Goal: Submit feedback/report problem: Submit feedback/report problem

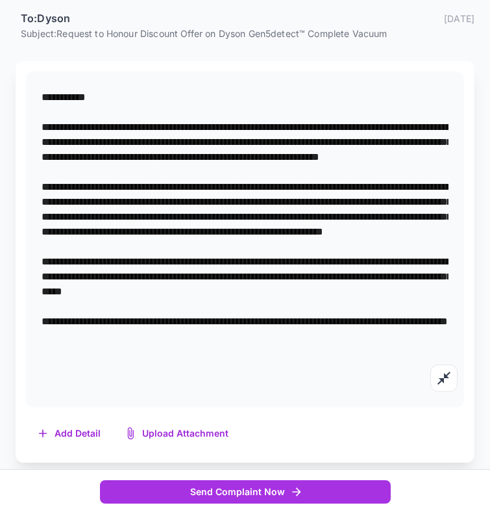
drag, startPoint x: 179, startPoint y: 366, endPoint x: 33, endPoint y: 81, distance: 319.8
click at [33, 81] on div "**********" at bounding box center [245, 239] width 438 height 336
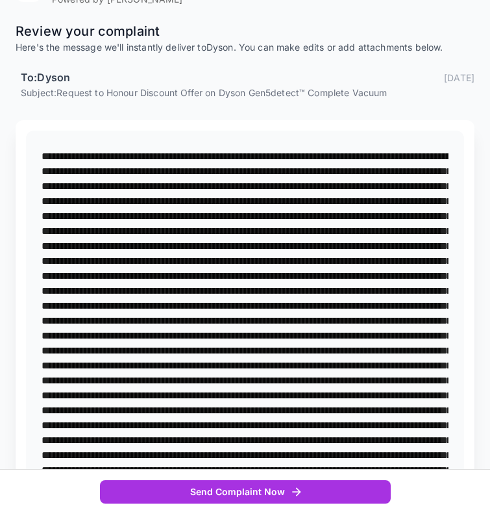
scroll to position [136, 0]
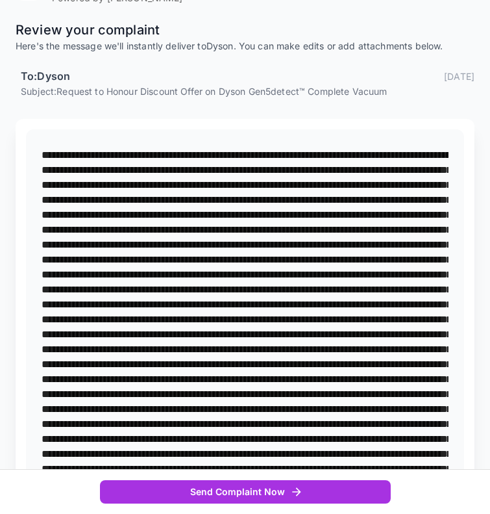
click at [44, 169] on textarea at bounding box center [245, 513] width 407 height 732
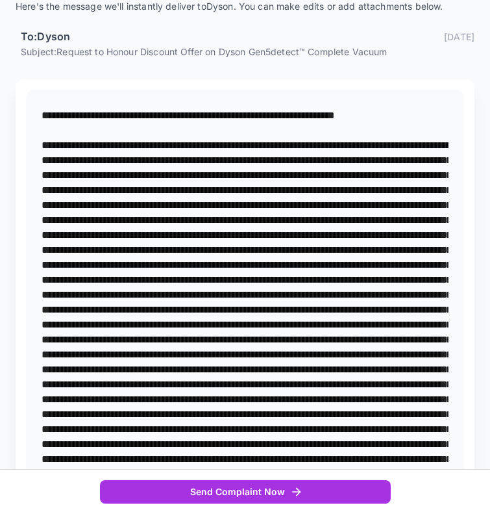
scroll to position [178, 0]
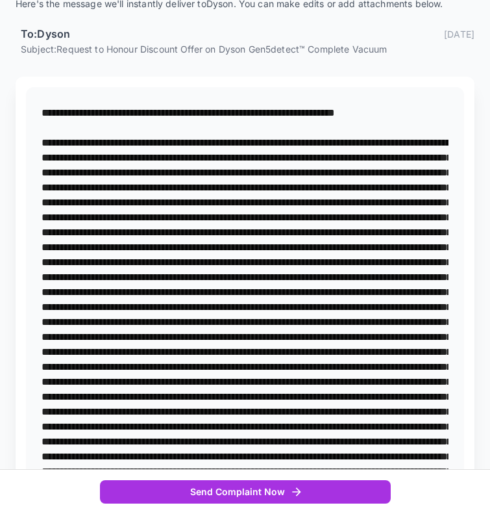
click at [123, 143] on textarea at bounding box center [245, 478] width 407 height 747
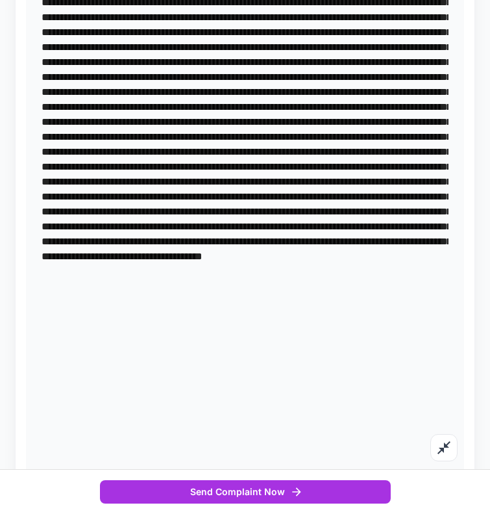
scroll to position [671, 0]
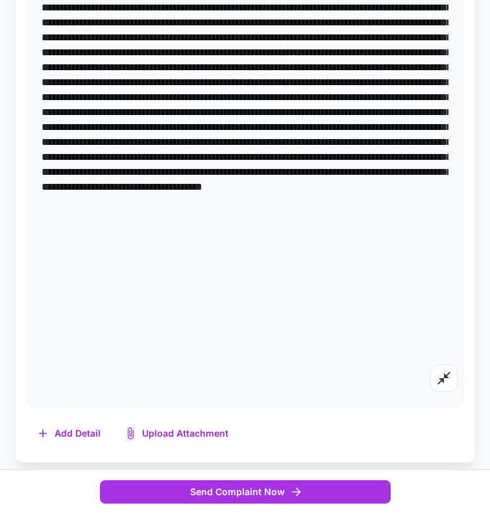
click at [305, 348] on textarea at bounding box center [245, 0] width 407 height 777
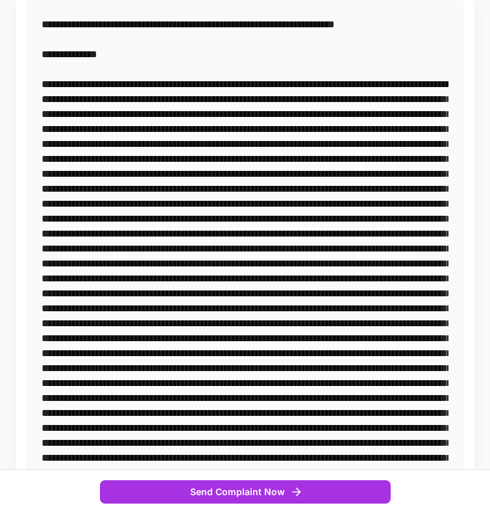
scroll to position [0, 0]
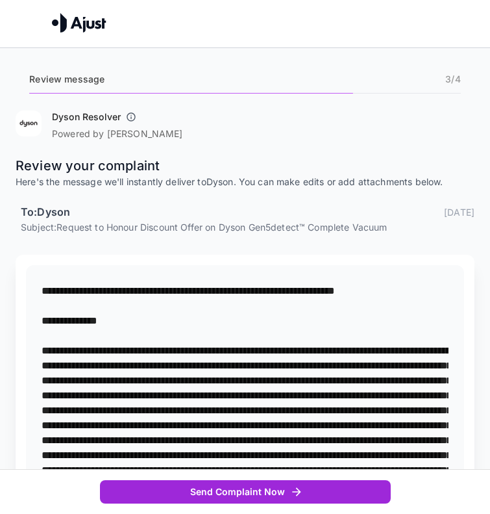
click at [292, 488] on icon "button" at bounding box center [296, 491] width 13 height 13
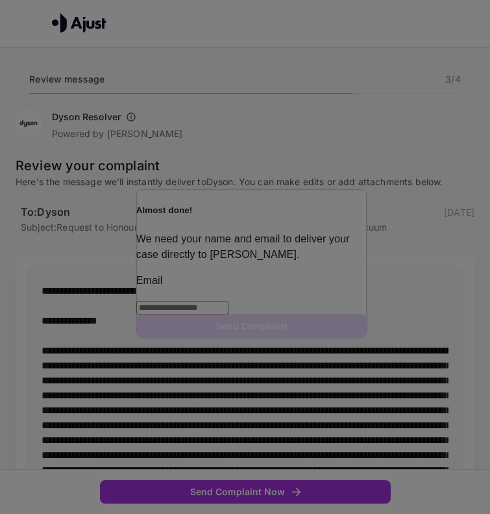
click at [292, 231] on p "We need your name and email to deliver your case directly to [PERSON_NAME]." at bounding box center [251, 246] width 231 height 31
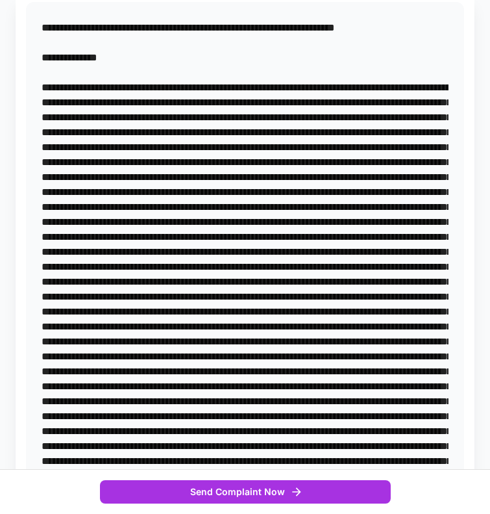
scroll to position [270, 0]
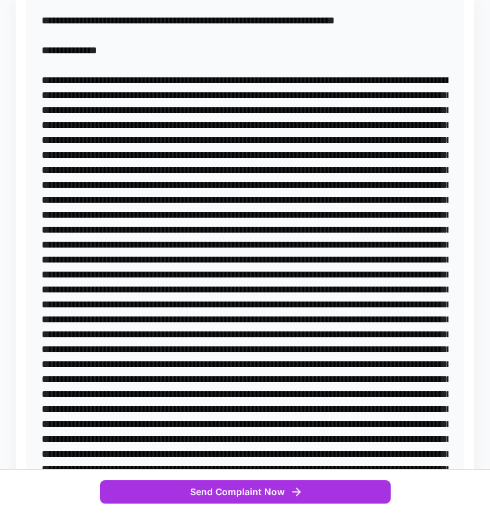
click at [184, 112] on textarea at bounding box center [245, 409] width 407 height 792
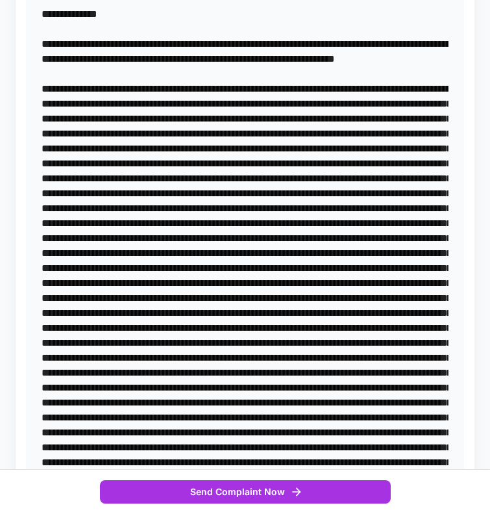
scroll to position [309, 0]
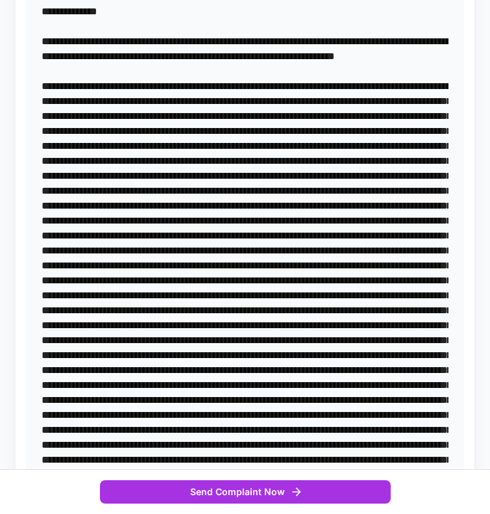
click at [271, 194] on textarea at bounding box center [245, 384] width 407 height 821
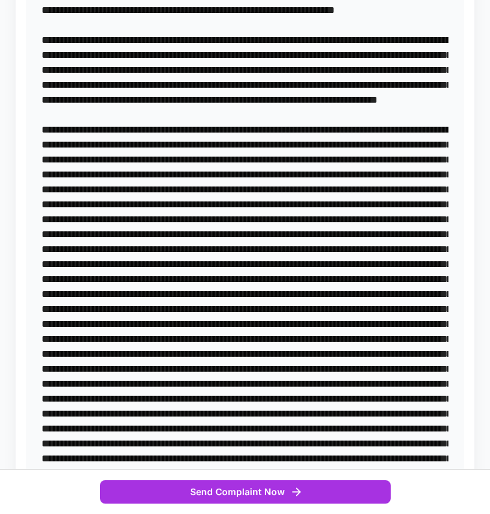
scroll to position [366, 0]
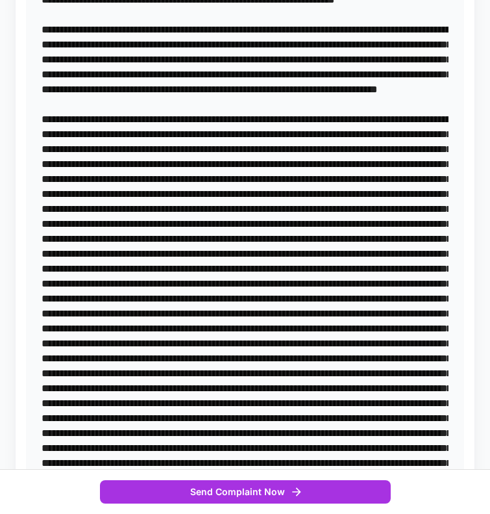
click at [362, 254] on textarea at bounding box center [245, 336] width 407 height 836
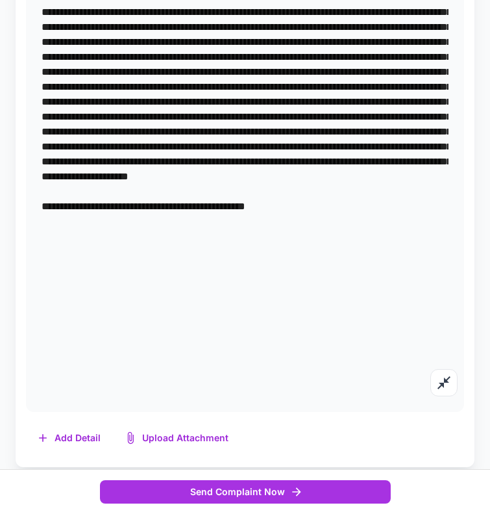
scroll to position [746, 0]
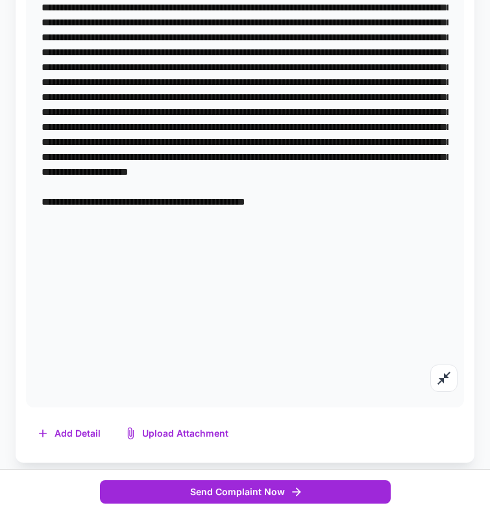
type textarea "**********"
click at [240, 490] on button "Send Complaint Now" at bounding box center [245, 492] width 291 height 24
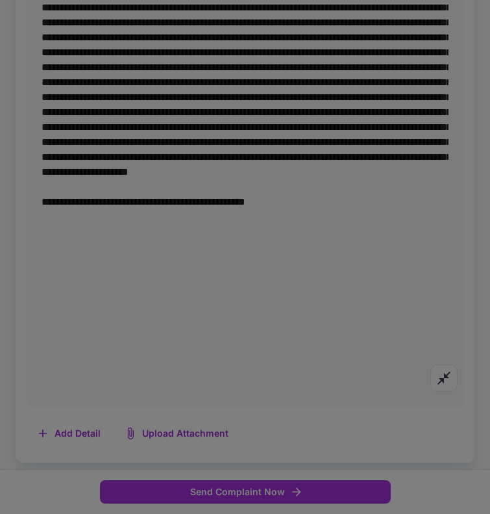
type input "**********"
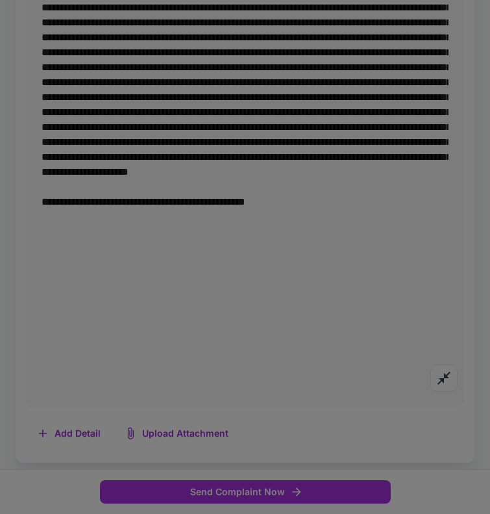
type input "*****"
